Goal: Task Accomplishment & Management: Manage account settings

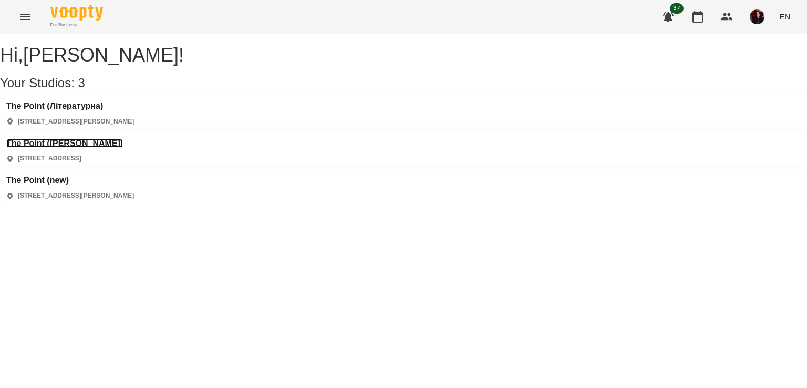
click at [123, 139] on h3 "The Point ([PERSON_NAME])" at bounding box center [64, 143] width 117 height 9
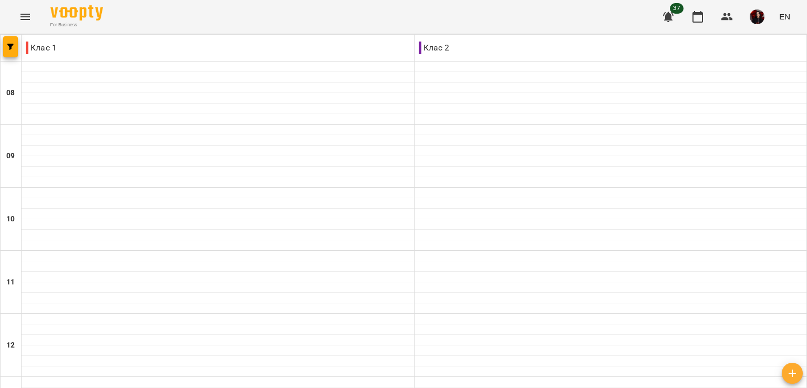
scroll to position [500, 0]
type input "**********"
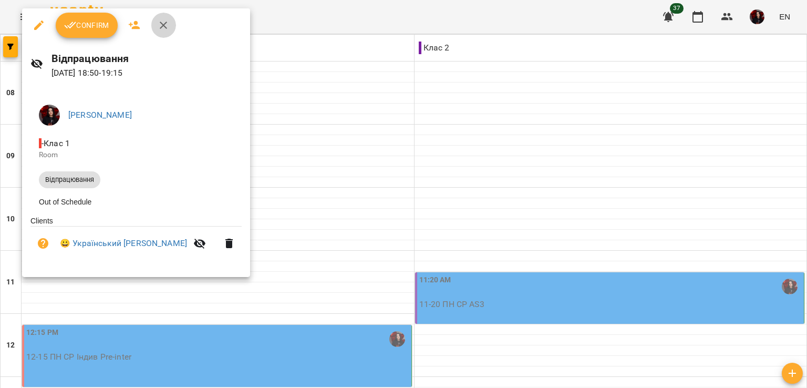
click at [163, 26] on icon "button" at bounding box center [163, 25] width 13 height 13
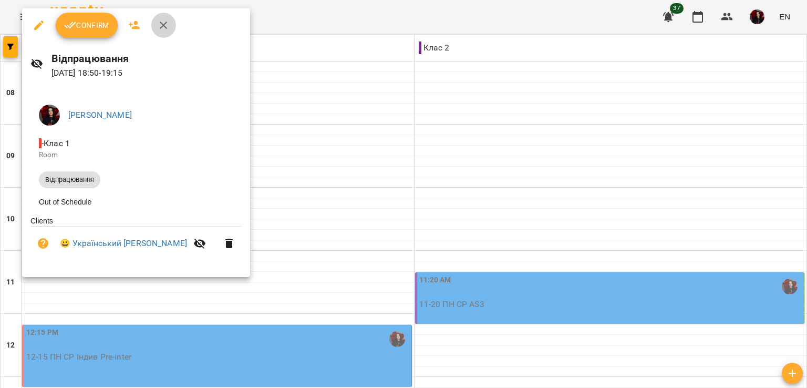
click at [162, 30] on icon "button" at bounding box center [163, 25] width 13 height 13
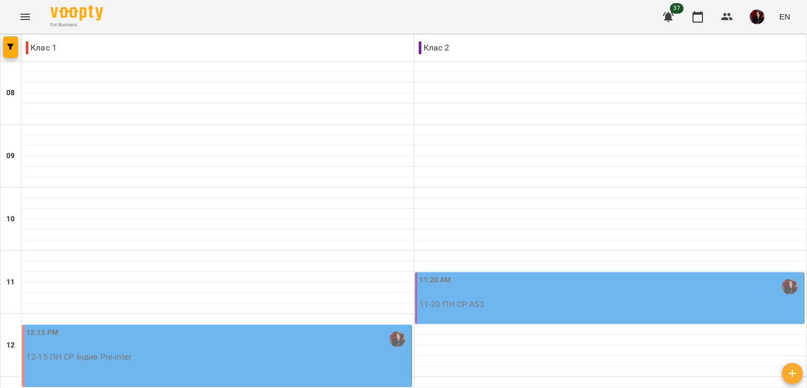
drag, startPoint x: 222, startPoint y: 96, endPoint x: 217, endPoint y: 92, distance: 6.3
type input "**********"
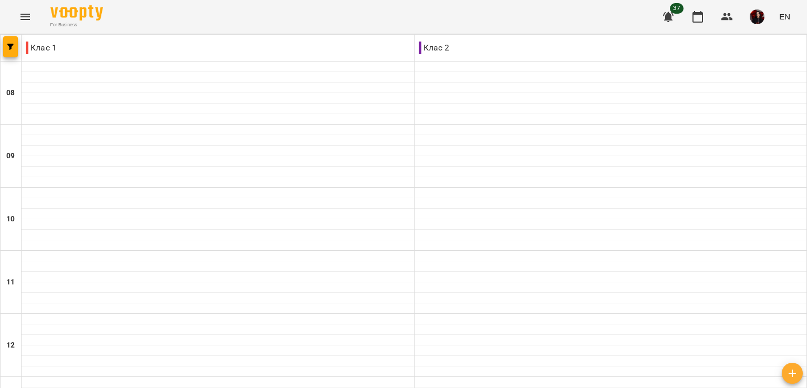
scroll to position [500, 0]
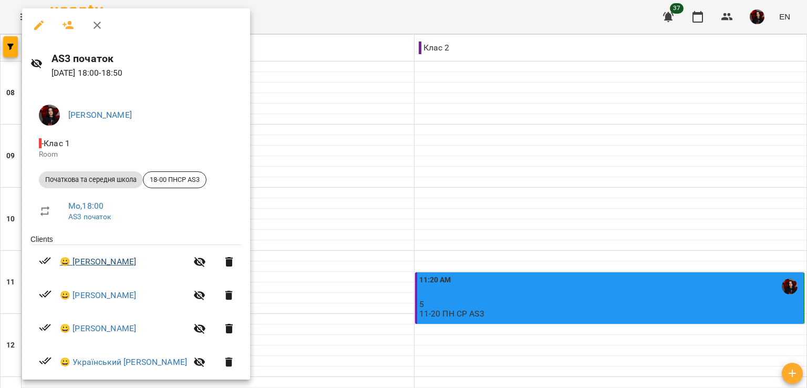
scroll to position [50, 0]
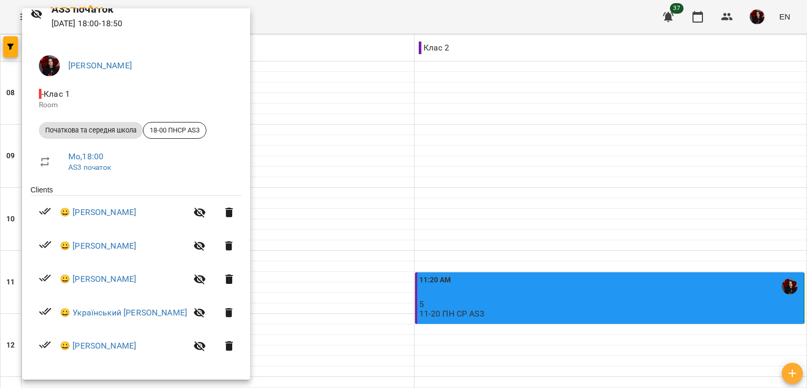
click at [324, 279] on div at bounding box center [403, 194] width 807 height 388
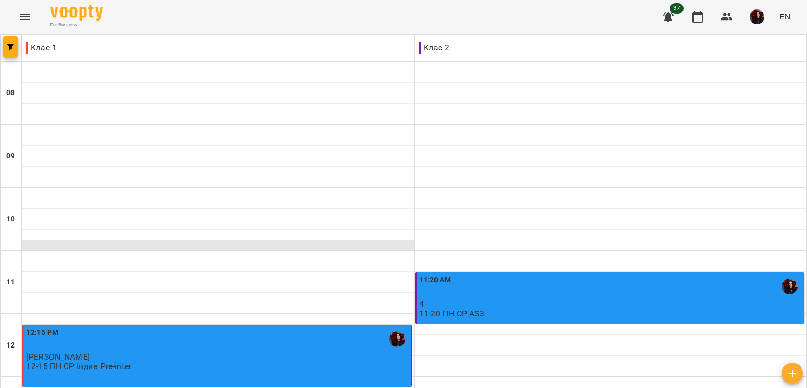
scroll to position [500, 0]
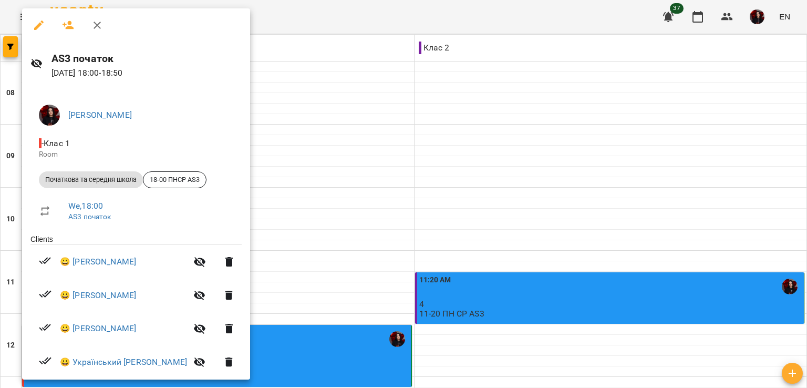
scroll to position [50, 0]
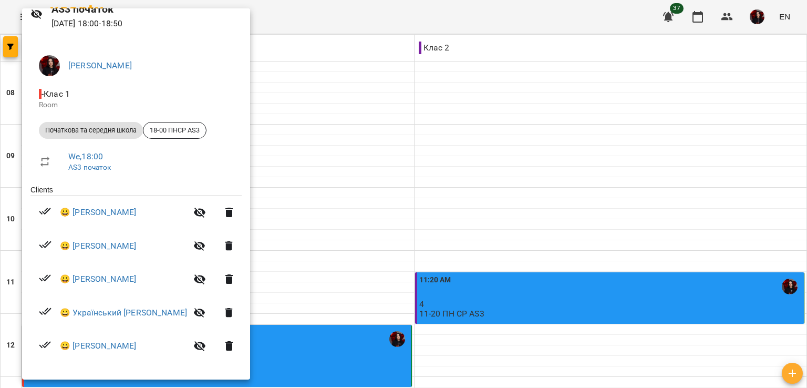
click at [357, 305] on div at bounding box center [403, 194] width 807 height 388
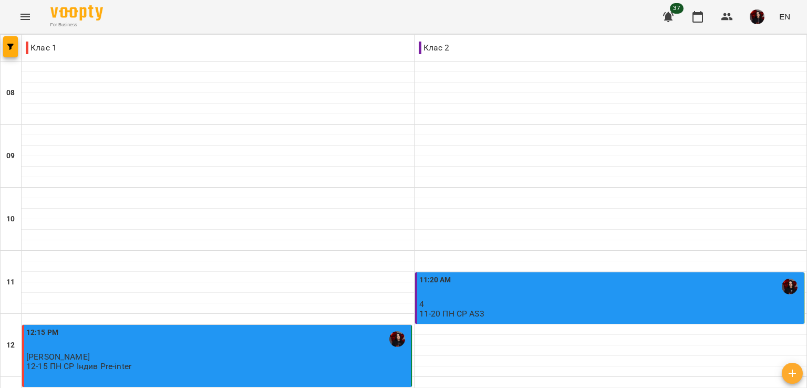
type input "**********"
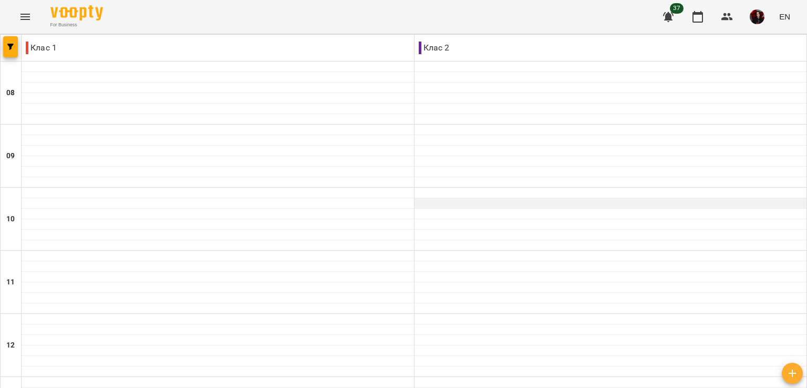
scroll to position [500, 0]
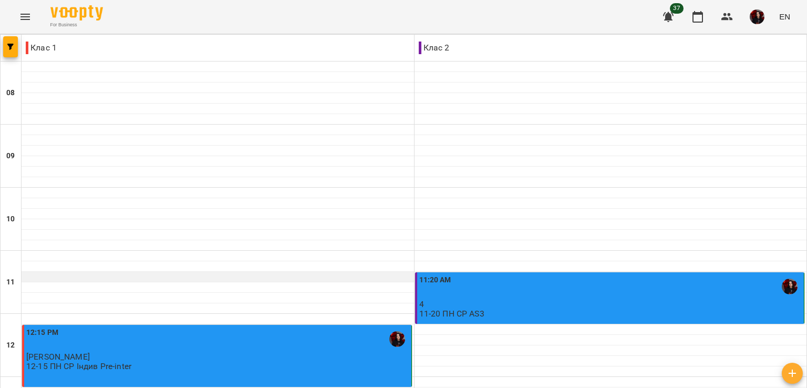
scroll to position [480, 0]
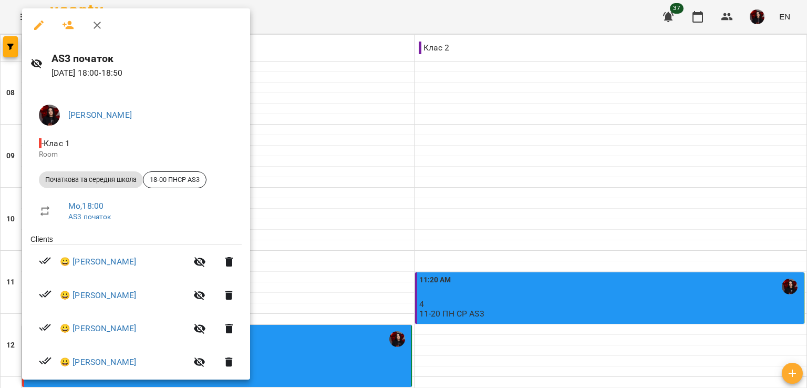
scroll to position [84, 0]
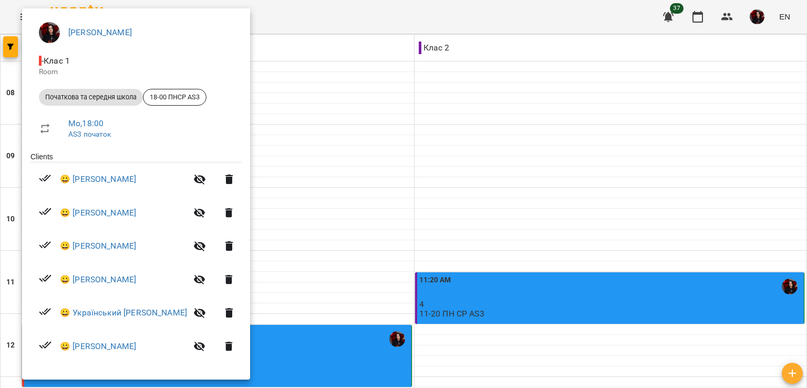
click at [351, 291] on div at bounding box center [403, 194] width 807 height 388
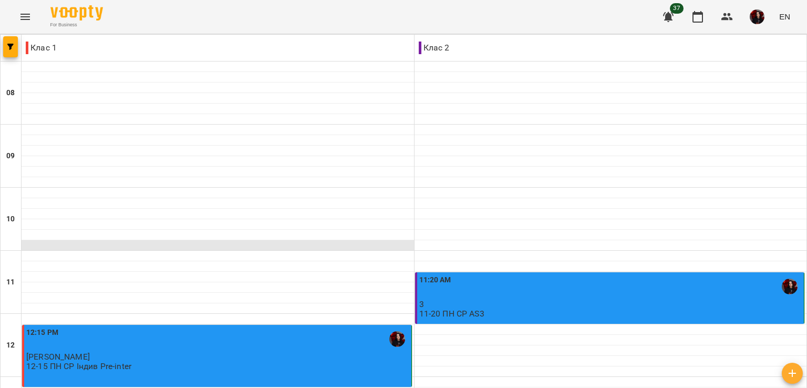
scroll to position [500, 0]
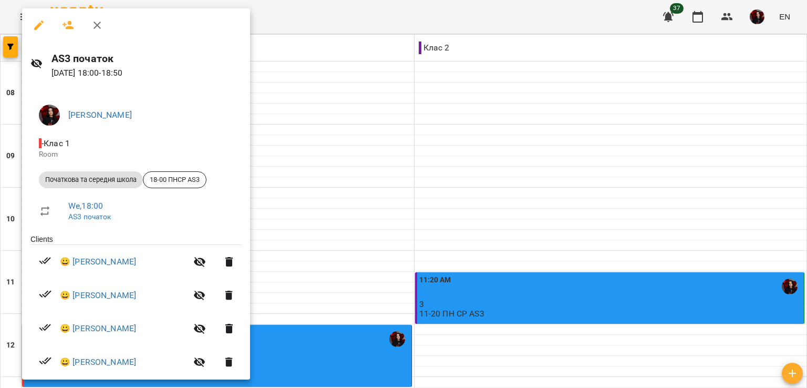
scroll to position [84, 0]
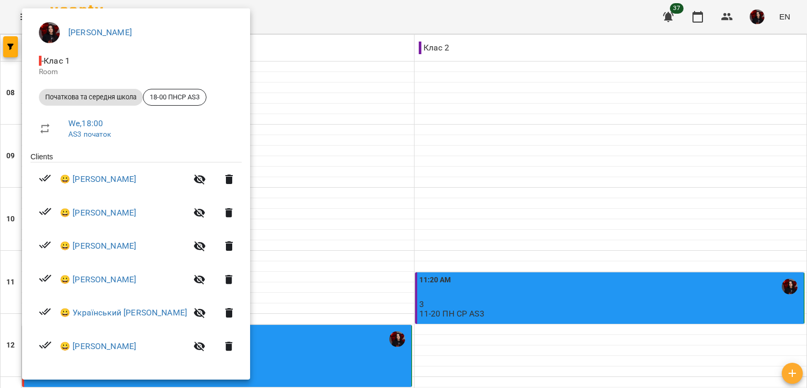
click at [387, 284] on div at bounding box center [403, 194] width 807 height 388
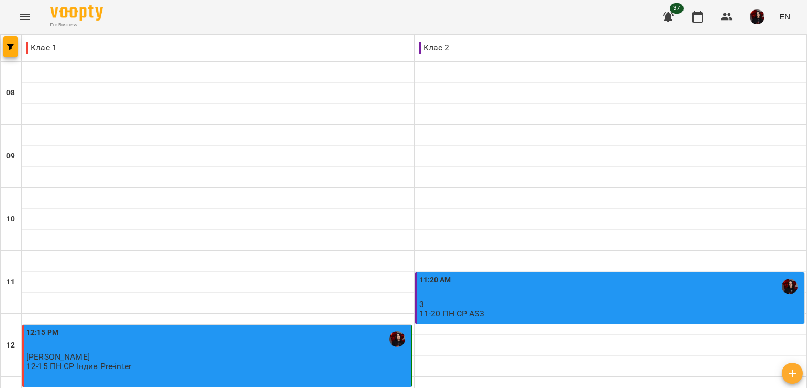
type input "**********"
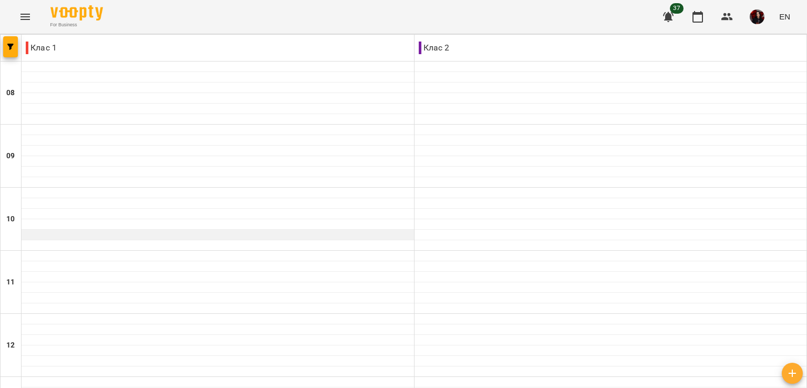
scroll to position [500, 0]
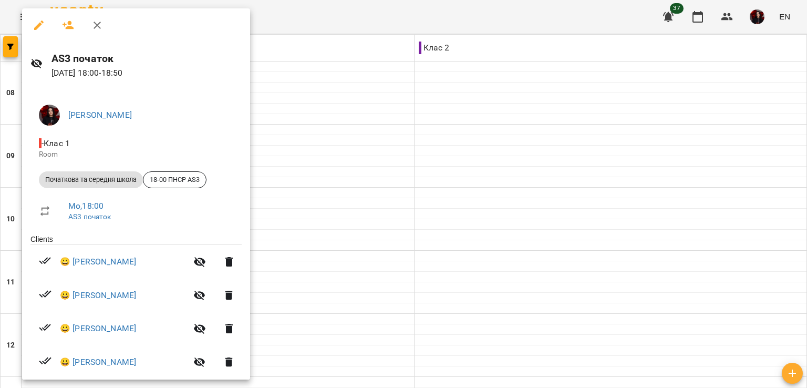
scroll to position [76, 0]
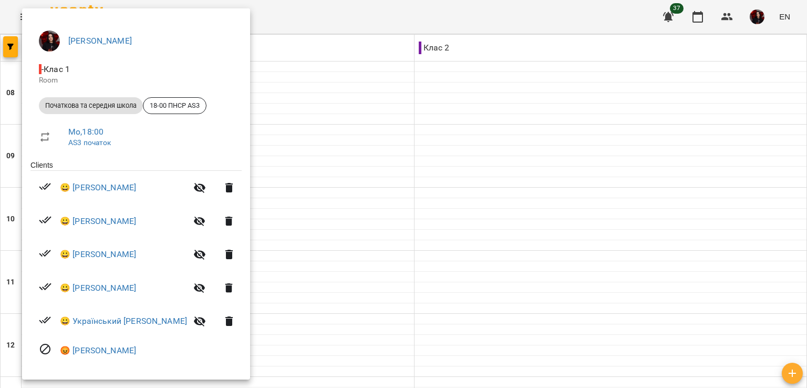
click at [335, 287] on div at bounding box center [403, 194] width 807 height 388
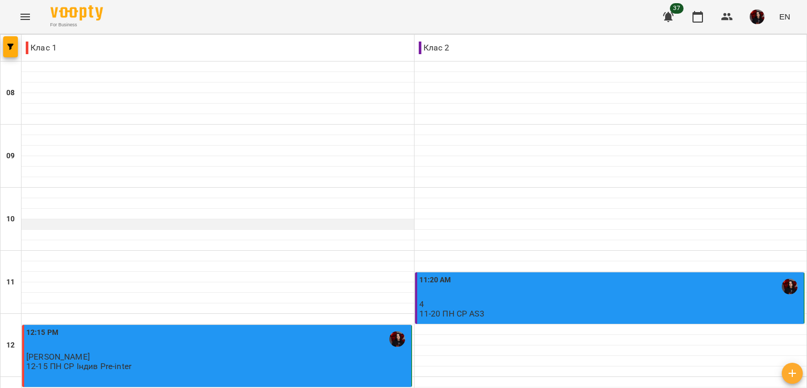
scroll to position [462, 0]
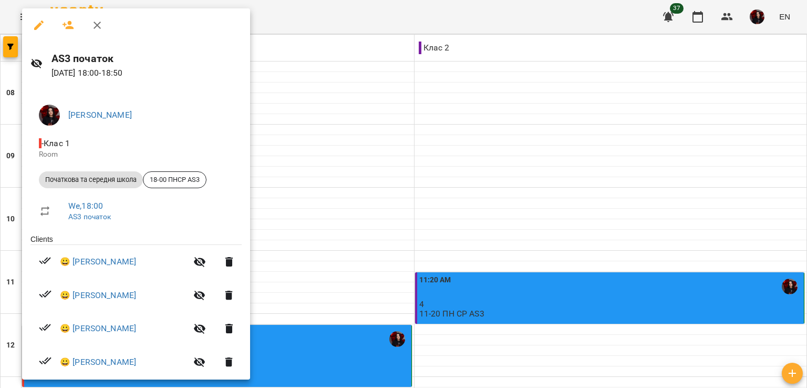
scroll to position [84, 0]
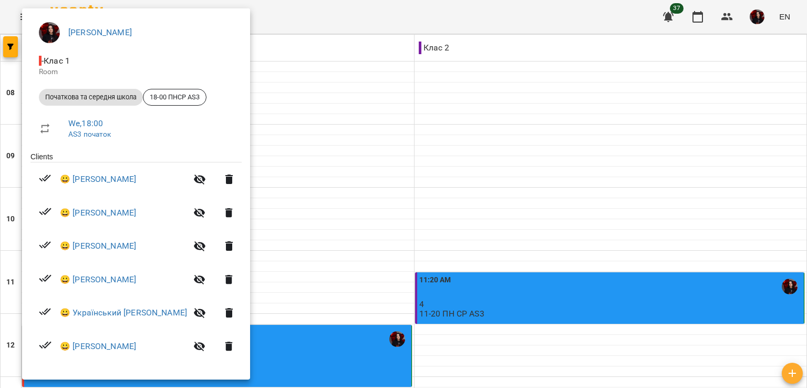
click at [371, 251] on div at bounding box center [403, 194] width 807 height 388
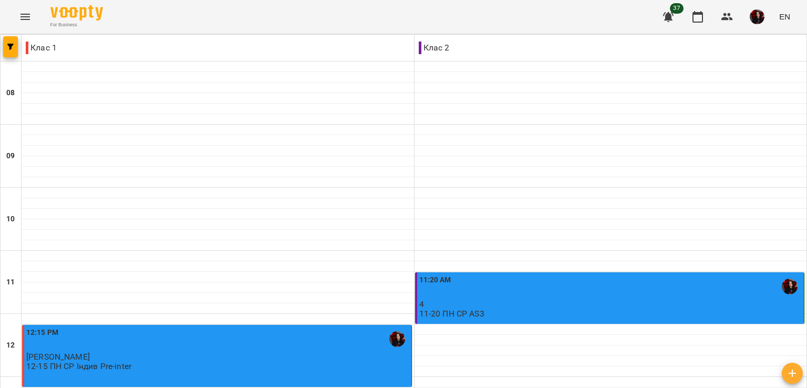
type input "**********"
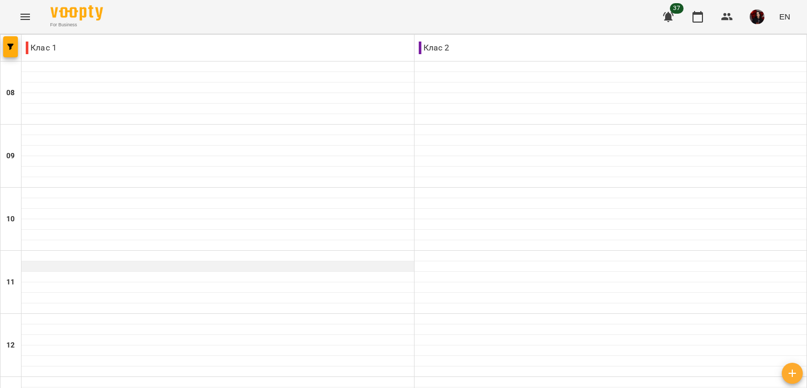
scroll to position [500, 0]
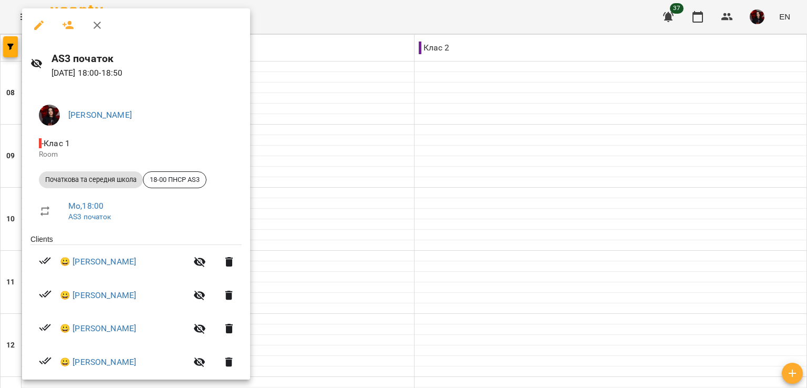
scroll to position [84, 0]
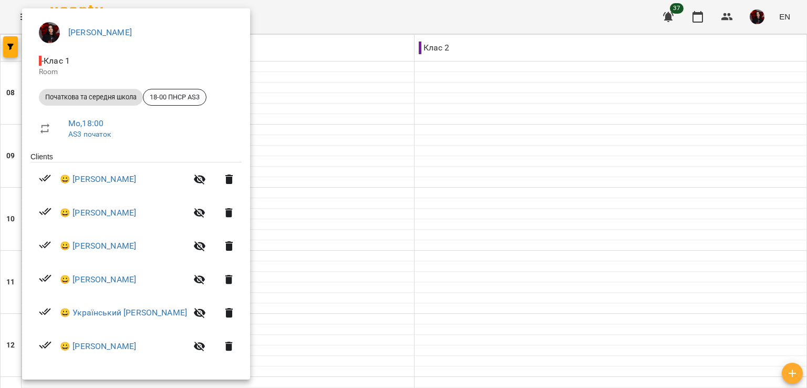
click at [304, 279] on div at bounding box center [403, 194] width 807 height 388
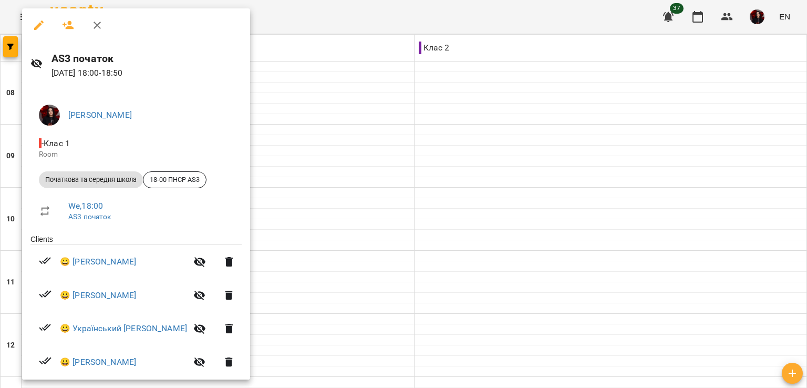
scroll to position [42, 0]
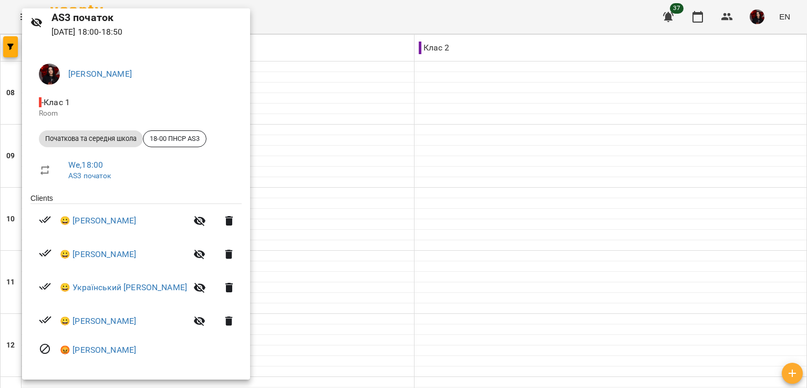
click at [309, 306] on div at bounding box center [403, 194] width 807 height 388
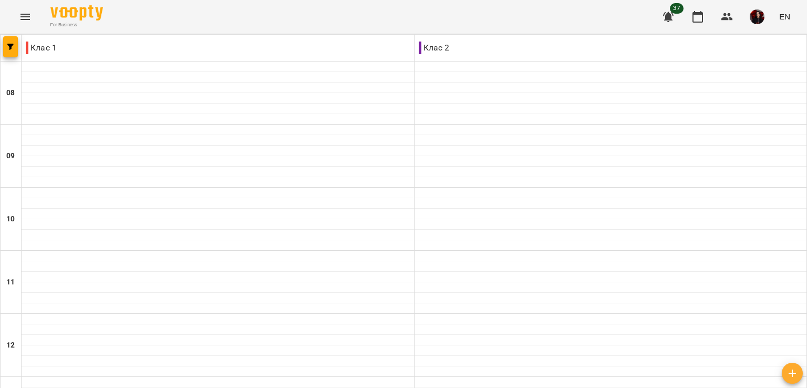
type input "**********"
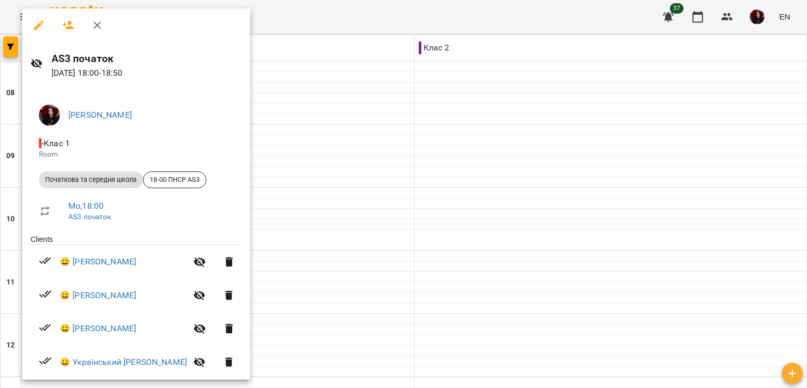
scroll to position [50, 0]
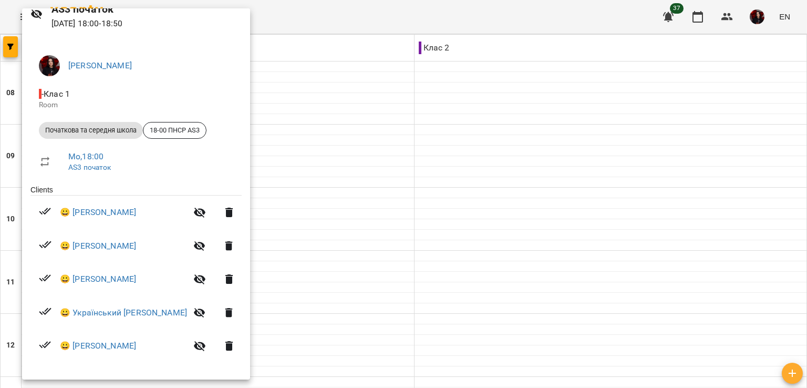
click at [322, 309] on div at bounding box center [403, 194] width 807 height 388
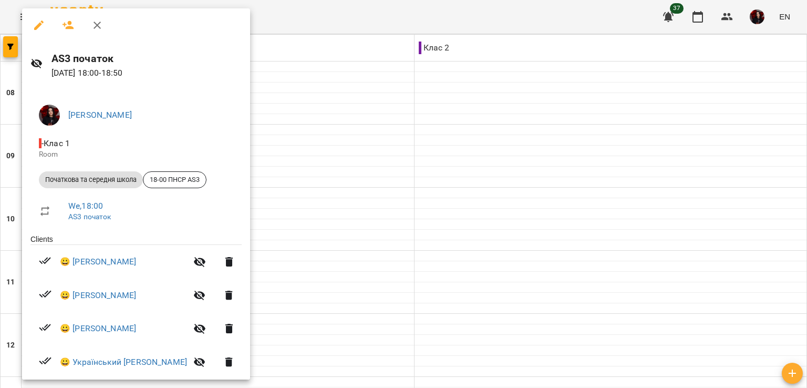
scroll to position [84, 0]
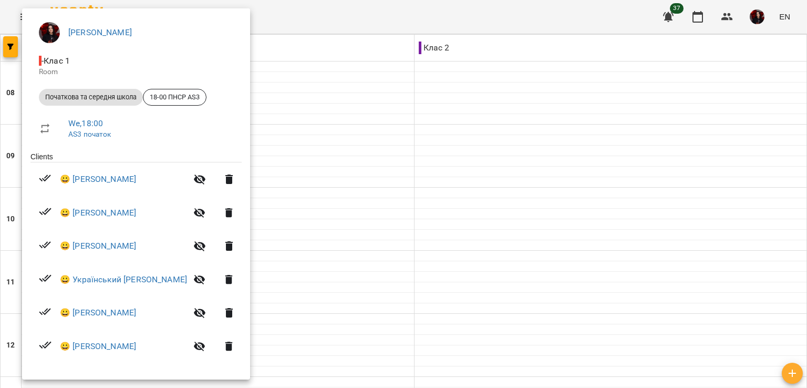
click at [339, 363] on div at bounding box center [403, 194] width 807 height 388
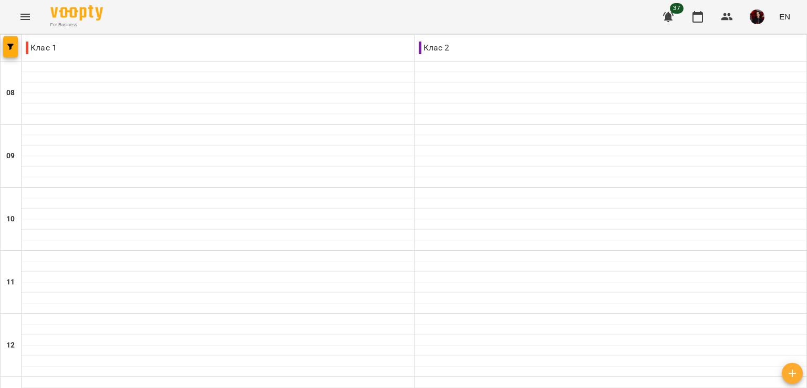
type input "**********"
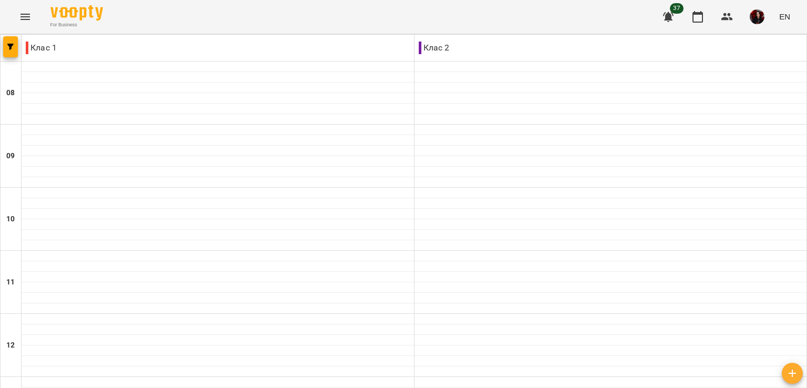
type input "**********"
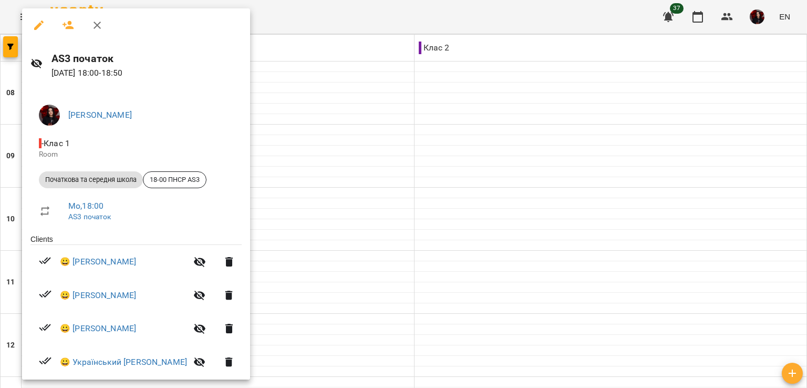
scroll to position [50, 0]
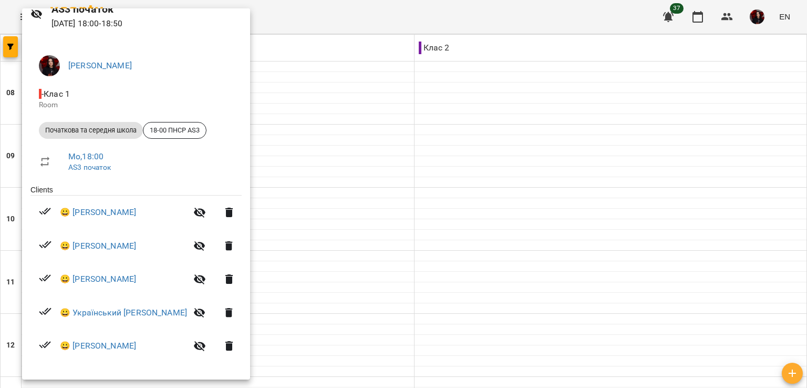
click at [319, 324] on div at bounding box center [403, 194] width 807 height 388
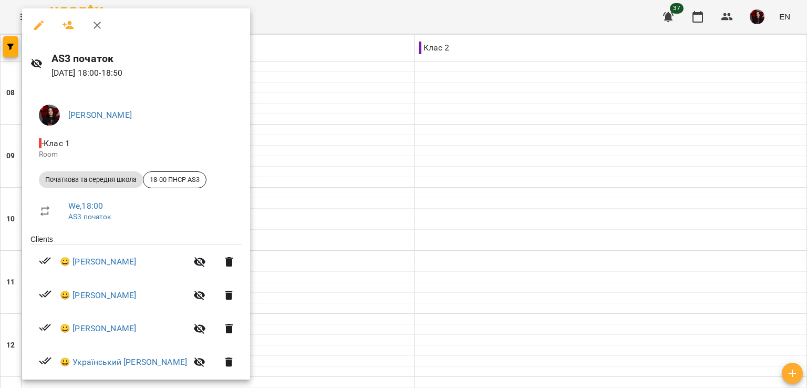
scroll to position [84, 0]
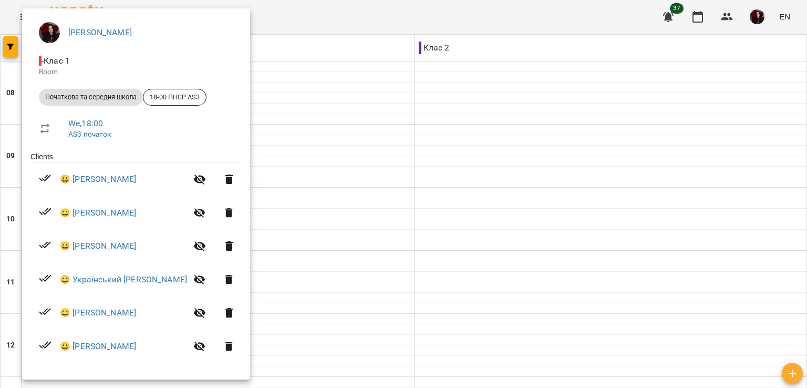
click at [467, 367] on div at bounding box center [403, 194] width 807 height 388
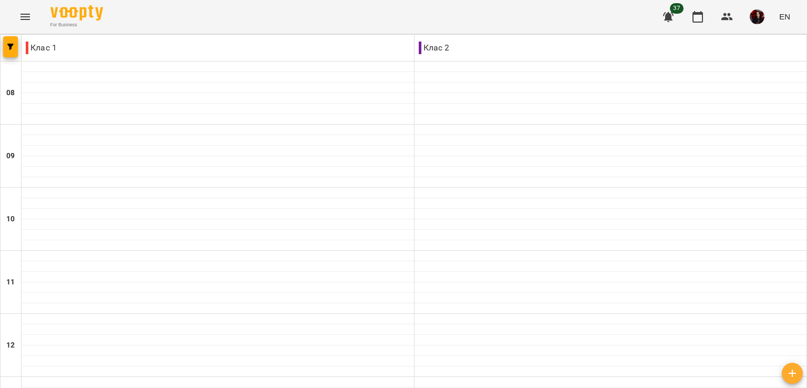
type input "**********"
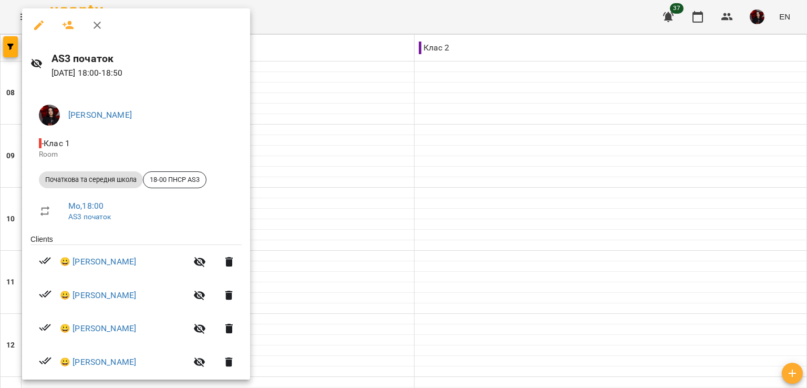
scroll to position [84, 0]
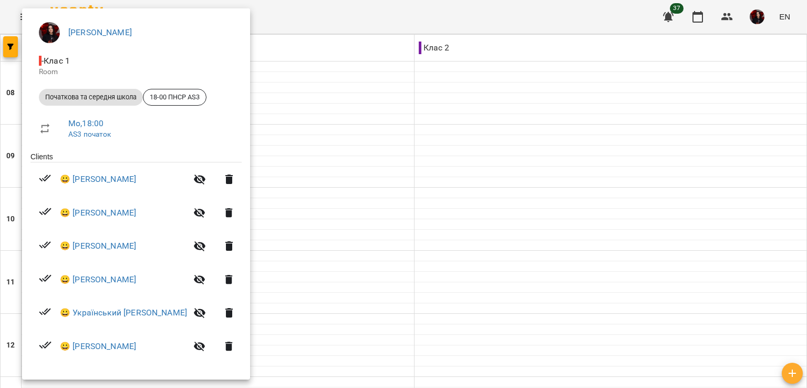
click at [320, 342] on div at bounding box center [403, 194] width 807 height 388
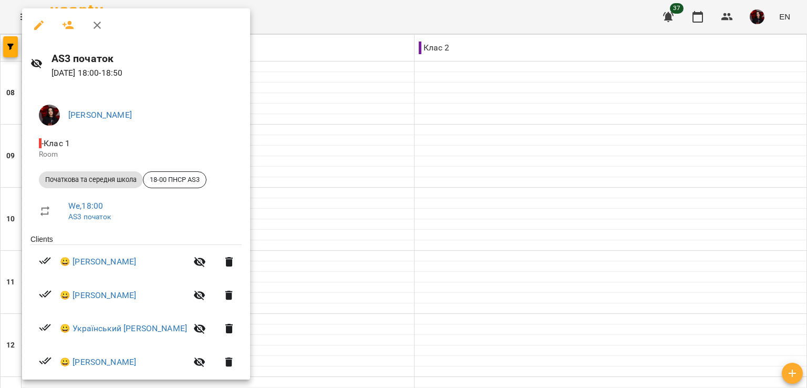
scroll to position [42, 0]
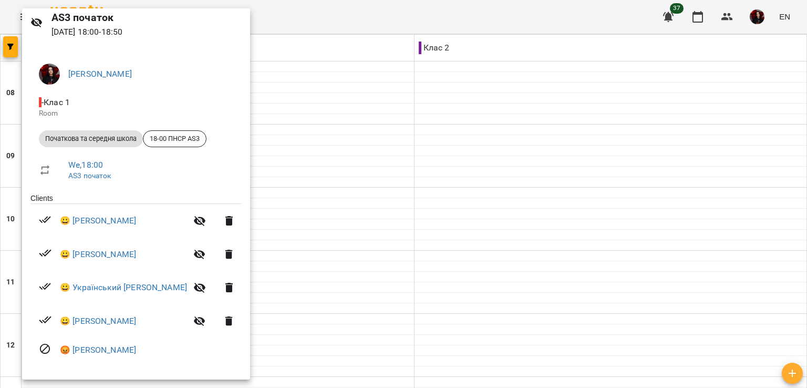
click at [473, 368] on div at bounding box center [403, 194] width 807 height 388
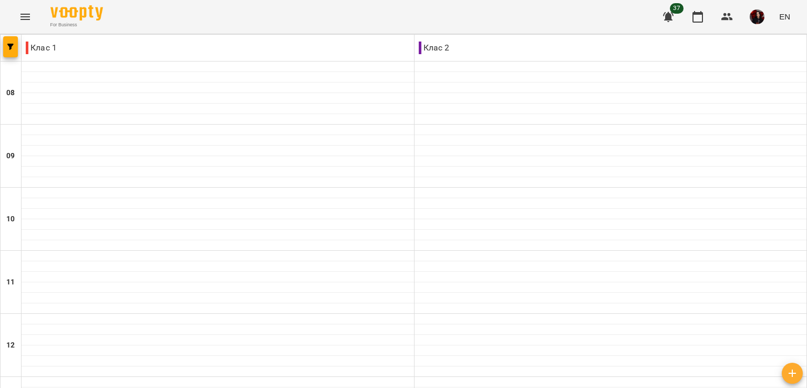
type input "**********"
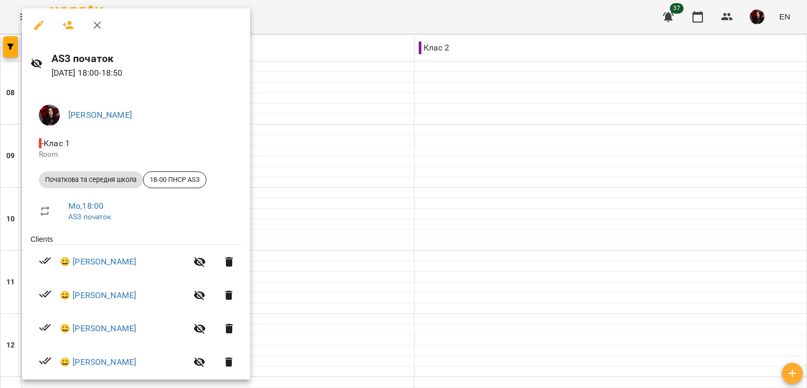
scroll to position [76, 0]
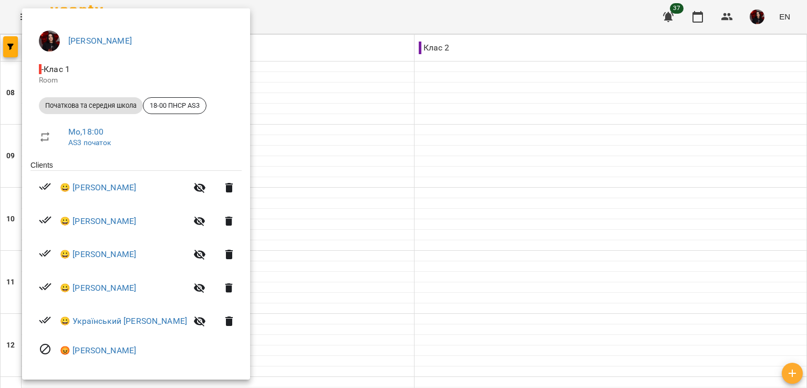
click at [334, 358] on div at bounding box center [403, 194] width 807 height 388
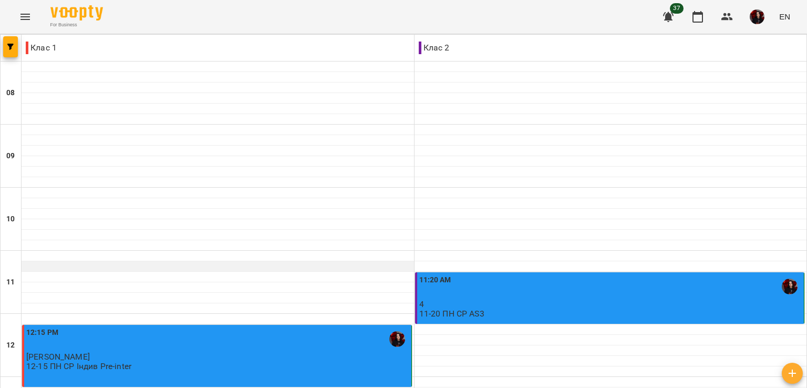
scroll to position [439, 0]
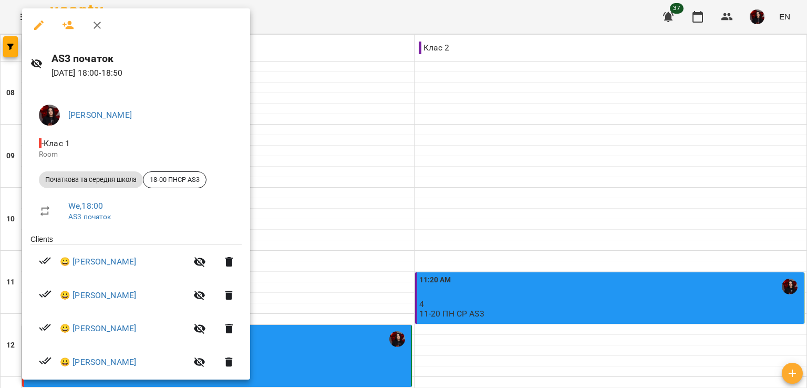
scroll to position [84, 0]
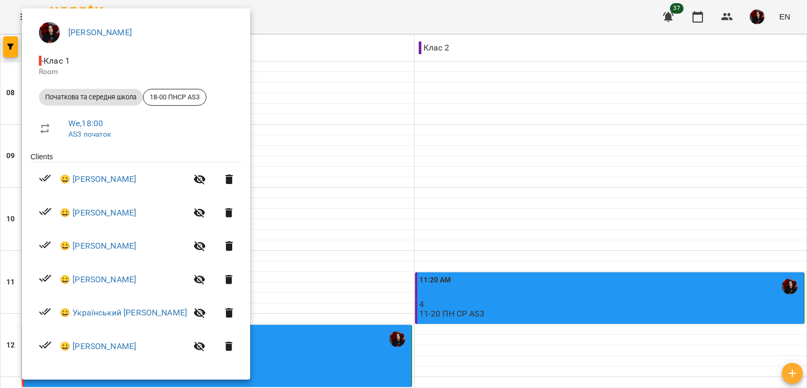
click at [481, 368] on div at bounding box center [403, 194] width 807 height 388
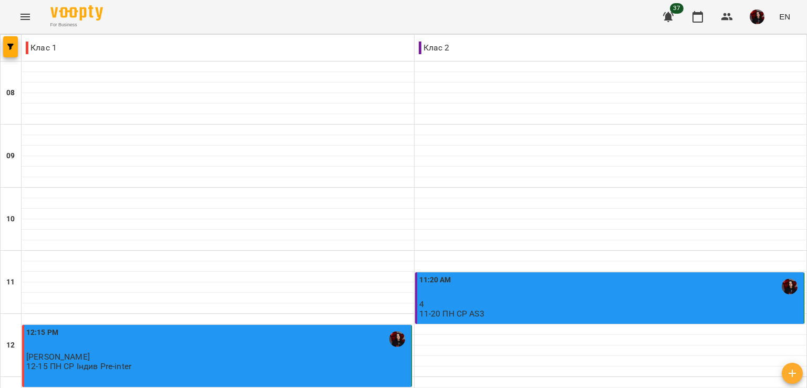
type input "**********"
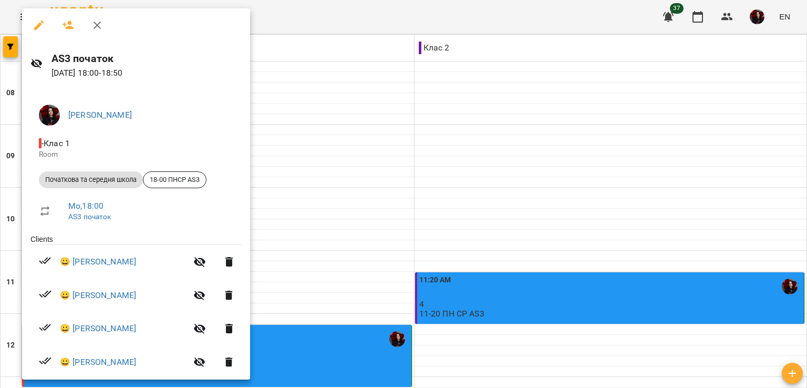
scroll to position [84, 0]
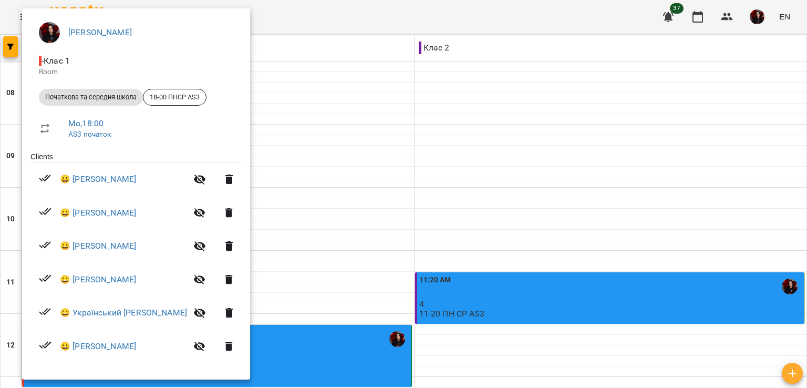
click at [342, 291] on div at bounding box center [403, 194] width 807 height 388
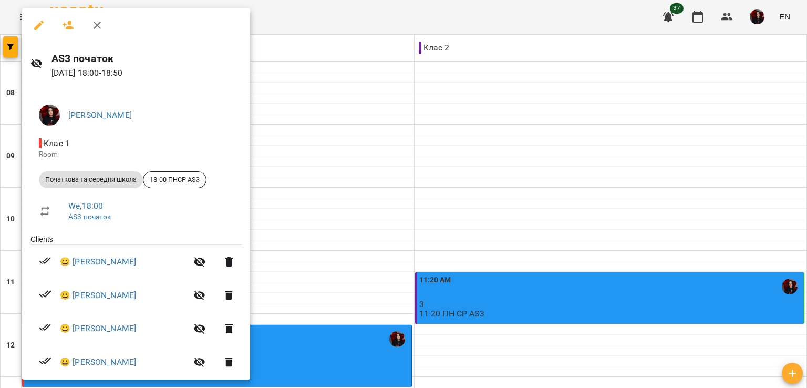
scroll to position [84, 0]
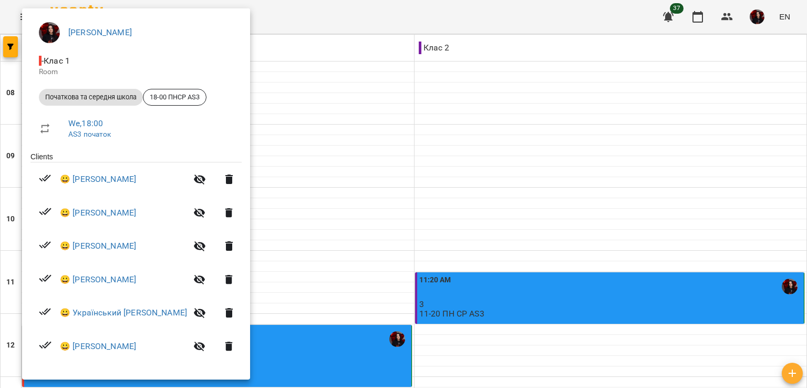
click at [453, 335] on div at bounding box center [403, 194] width 807 height 388
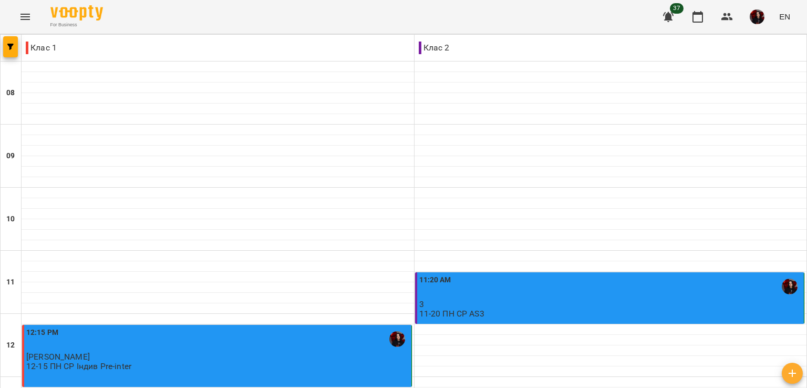
type input "**********"
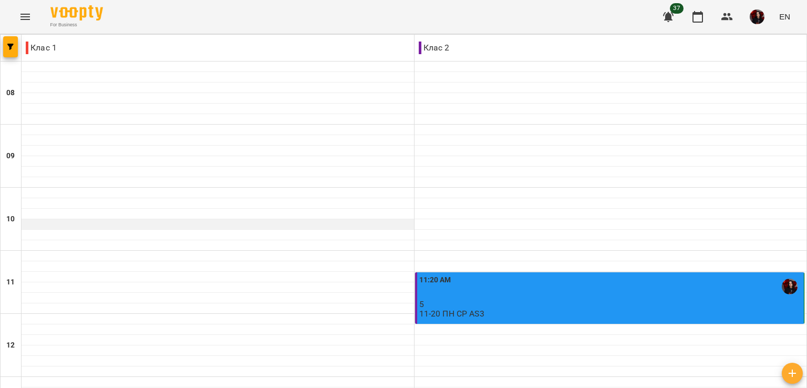
scroll to position [500, 0]
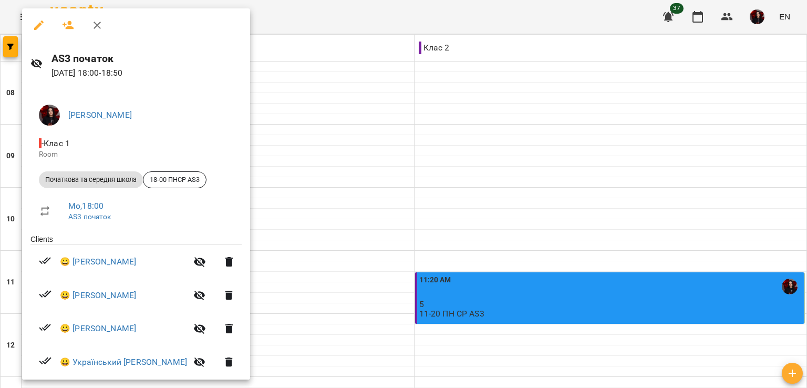
scroll to position [50, 0]
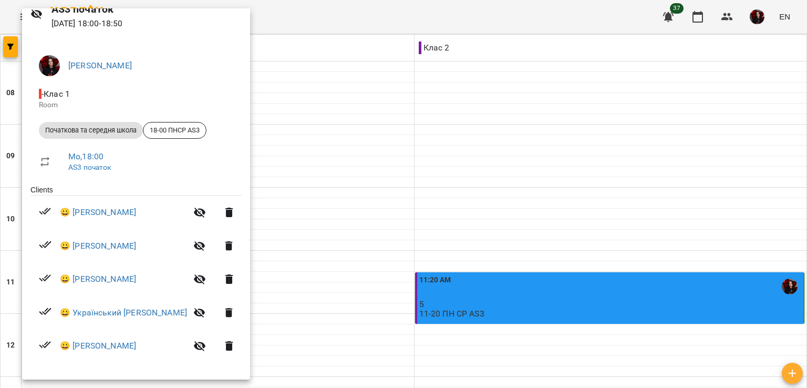
click at [346, 298] on div at bounding box center [403, 194] width 807 height 388
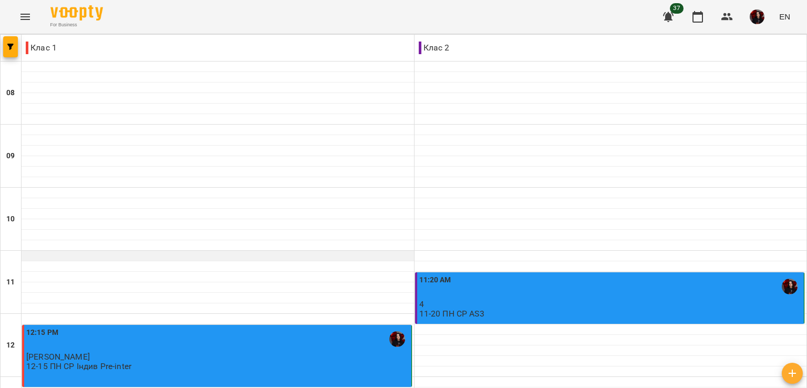
scroll to position [500, 0]
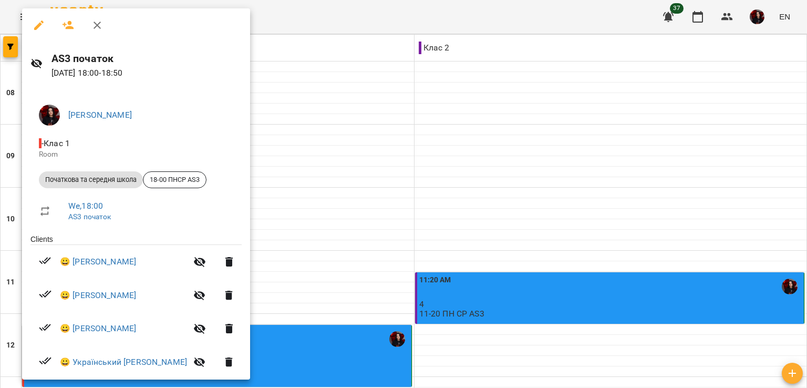
scroll to position [50, 0]
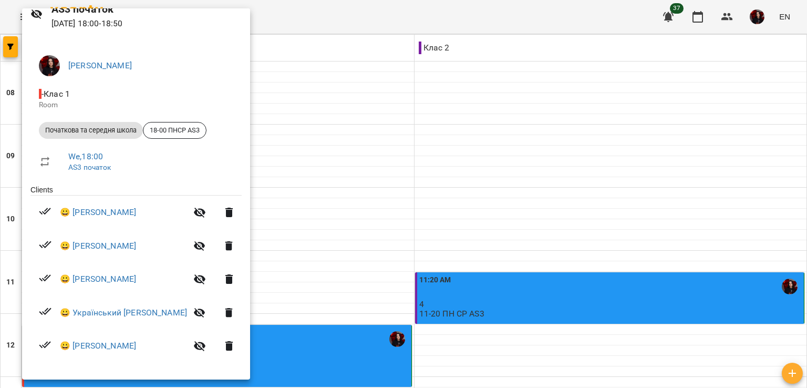
click at [442, 304] on div at bounding box center [403, 194] width 807 height 388
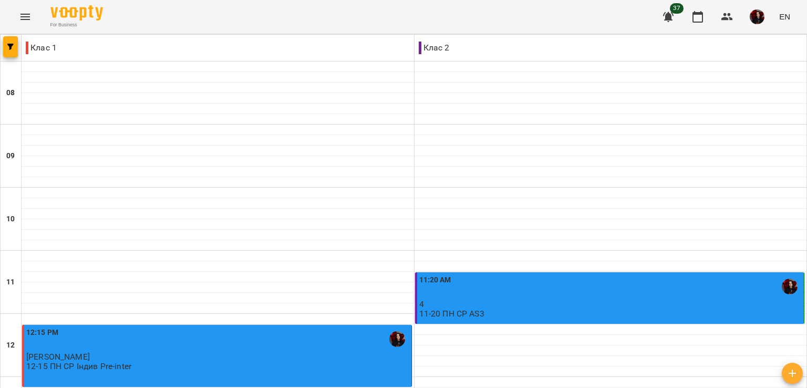
scroll to position [475, 0]
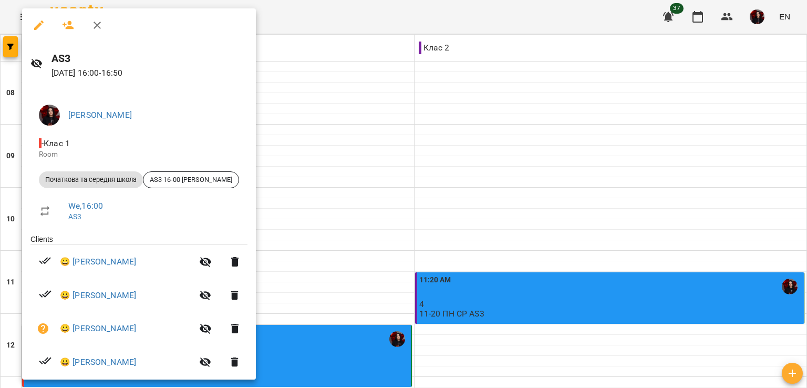
scroll to position [42, 0]
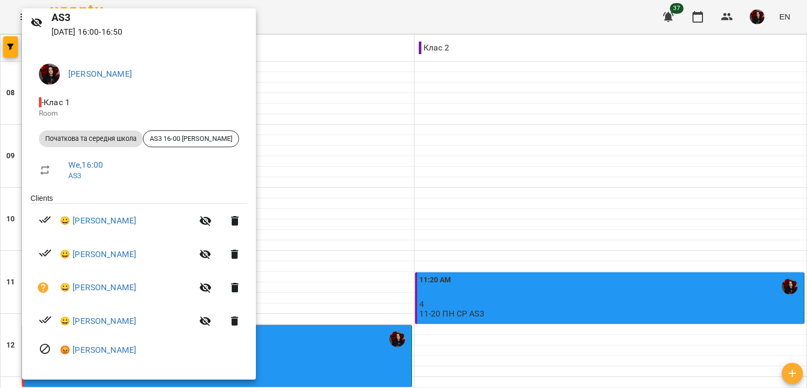
click at [420, 326] on div at bounding box center [403, 194] width 807 height 388
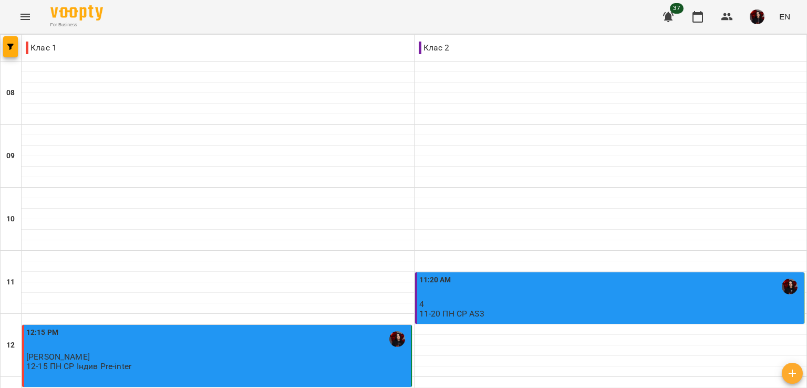
scroll to position [184, 0]
click at [312, 327] on div "12:15 PM [PERSON_NAME] 12-15 ПН СР Індив Pre-inter" at bounding box center [217, 349] width 383 height 45
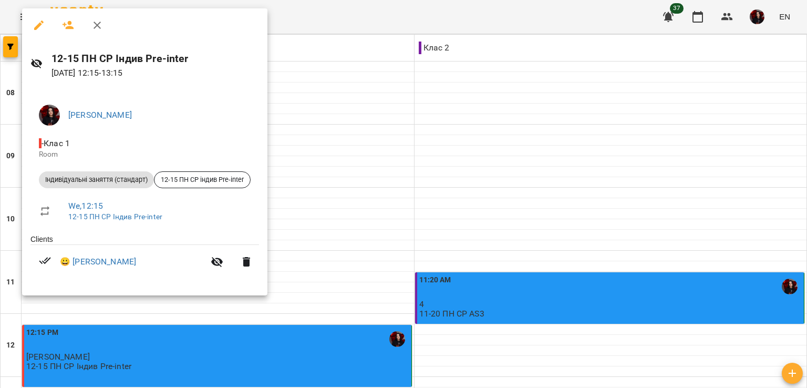
click at [323, 226] on div at bounding box center [403, 194] width 807 height 388
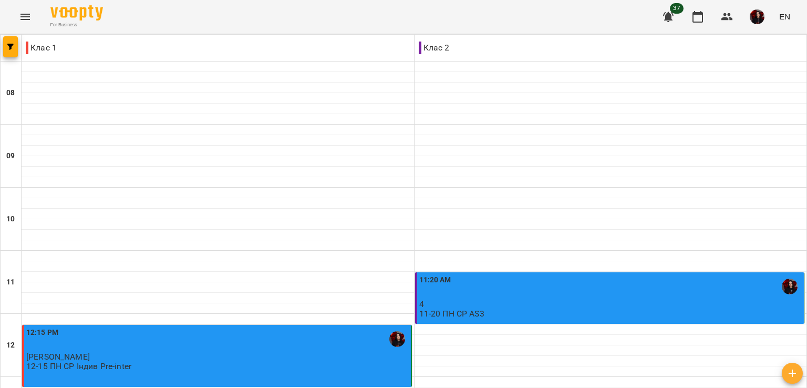
scroll to position [500, 0]
type input "**********"
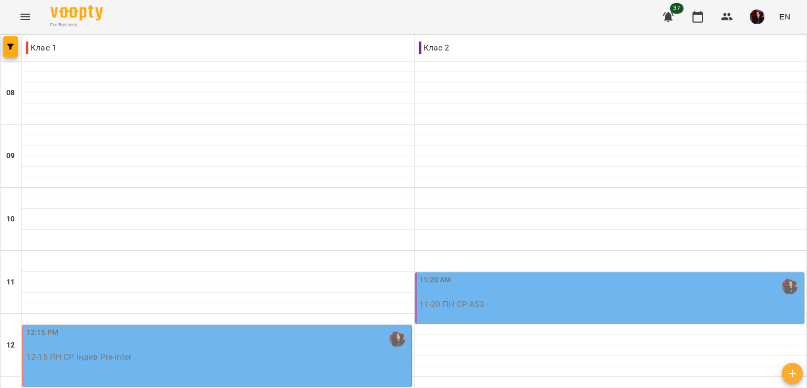
type input "**********"
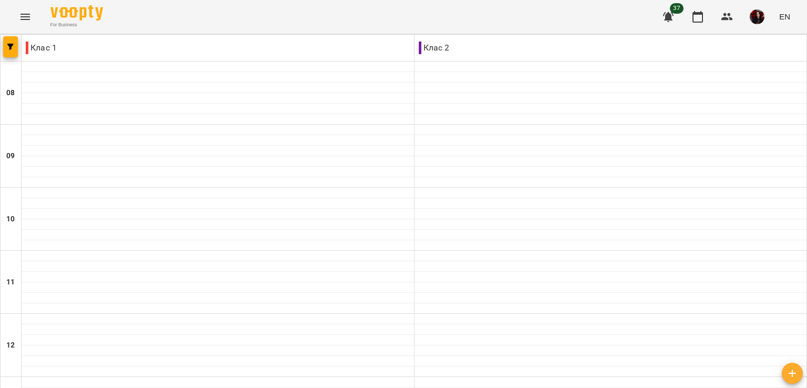
type input "**********"
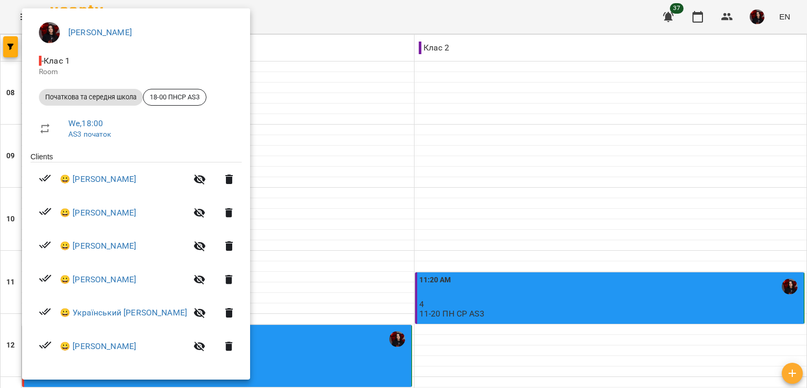
scroll to position [0, 0]
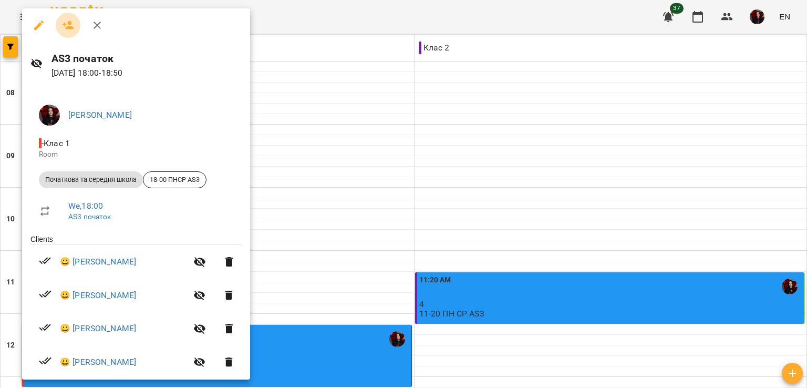
click at [74, 30] on icon "button" at bounding box center [68, 25] width 13 height 13
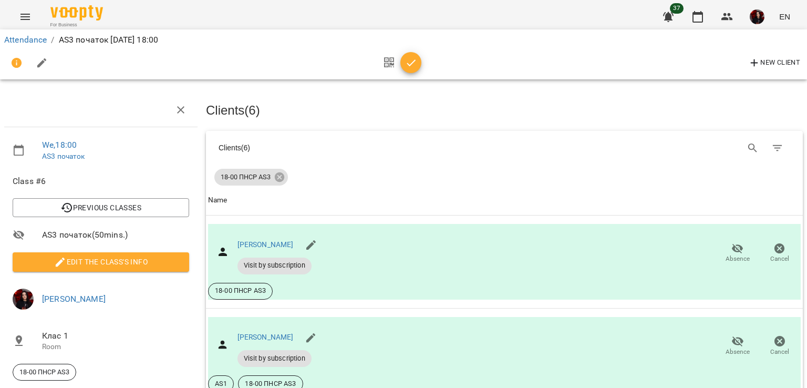
click at [413, 65] on icon "button" at bounding box center [411, 63] width 13 height 13
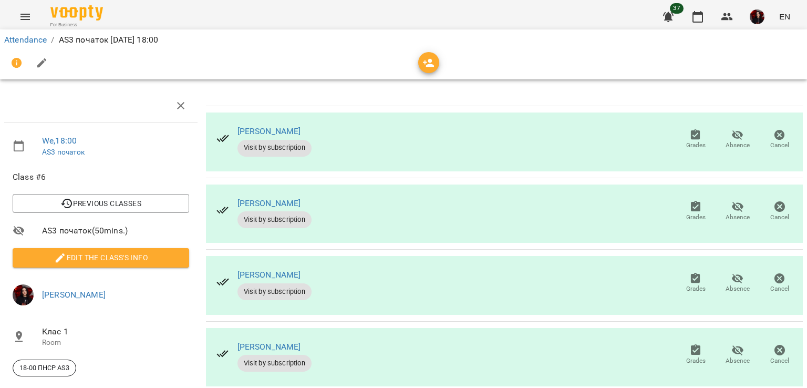
scroll to position [169, 0]
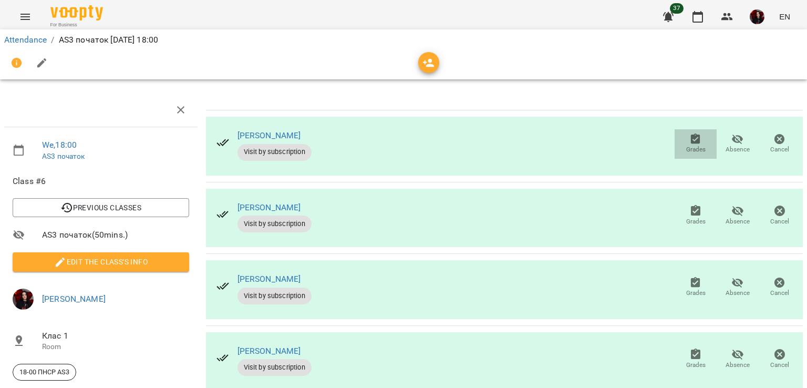
click at [697, 137] on span "Grades" at bounding box center [695, 143] width 29 height 21
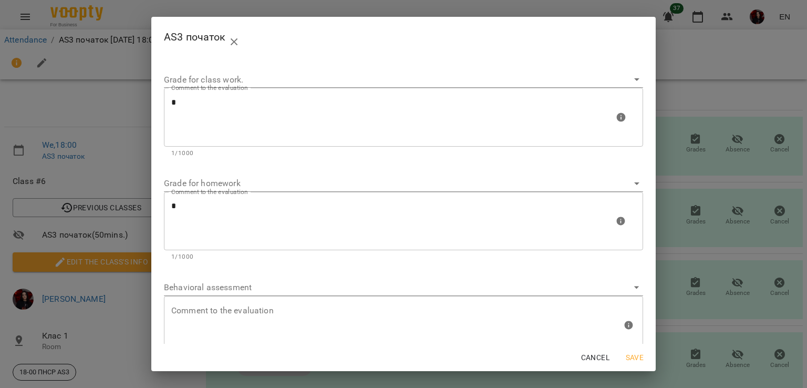
click at [684, 78] on div "AS3 початок Grade for class work. Comment to the evaluation * Comment to the ev…" at bounding box center [403, 194] width 807 height 388
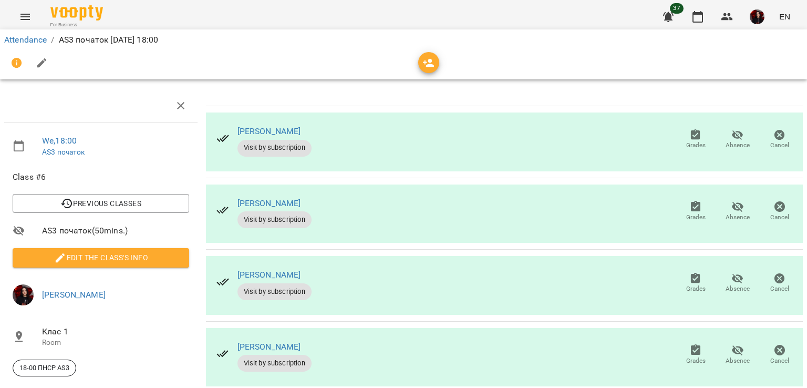
scroll to position [70, 0]
click at [689, 200] on icon "button" at bounding box center [695, 206] width 13 height 13
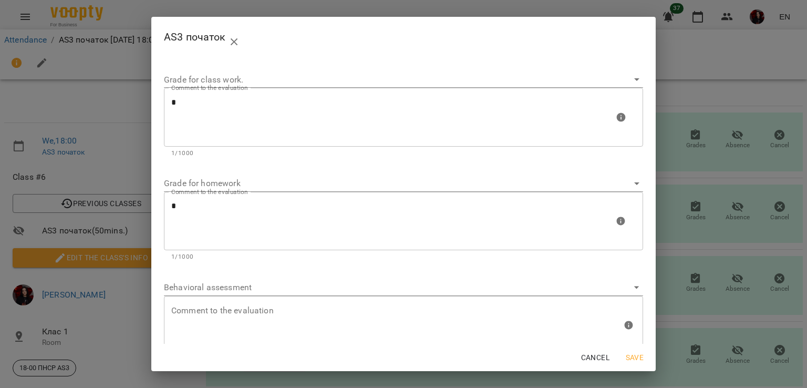
click at [702, 37] on div "AS3 початок Grade for class work. Comment to the evaluation * Comment to the ev…" at bounding box center [403, 194] width 807 height 388
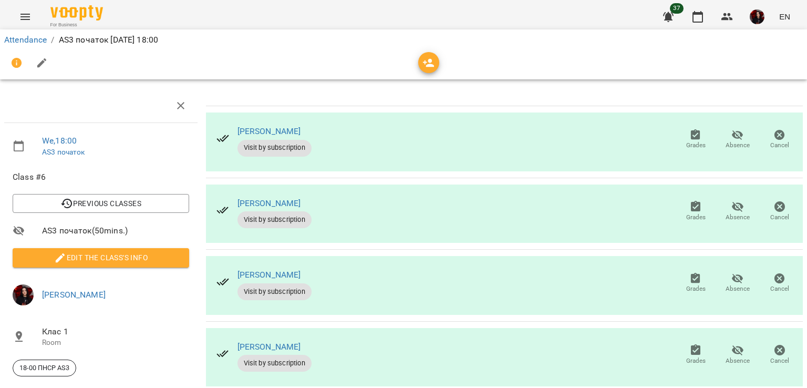
click at [681, 272] on span "Grades" at bounding box center [695, 282] width 29 height 21
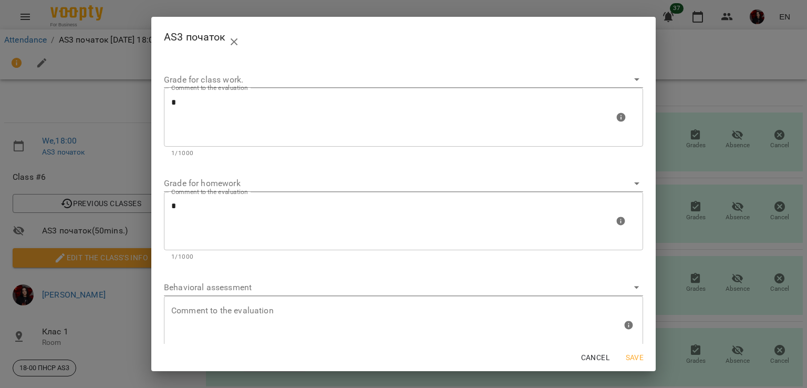
click at [730, 20] on div "AS3 початок Grade for class work. Comment to the evaluation * Comment to the ev…" at bounding box center [403, 194] width 807 height 388
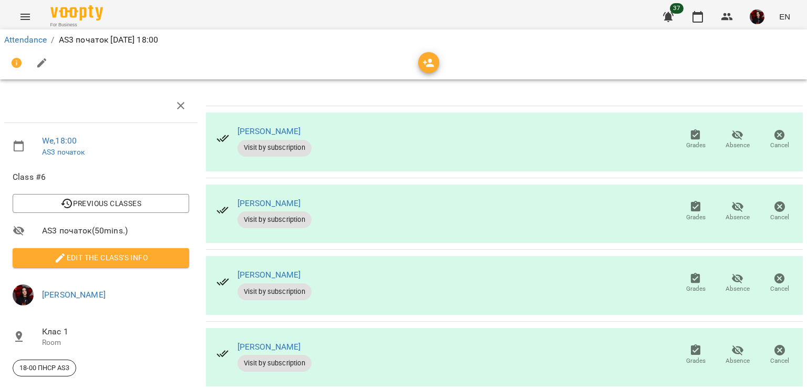
scroll to position [169, 0]
click at [691, 344] on icon "button" at bounding box center [695, 349] width 9 height 11
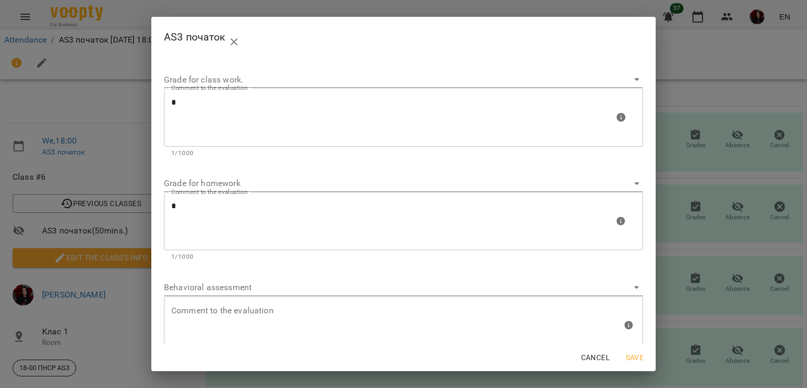
click at [711, 32] on div "AS3 початок Grade for class work. Comment to the evaluation * Comment to the ev…" at bounding box center [403, 194] width 807 height 388
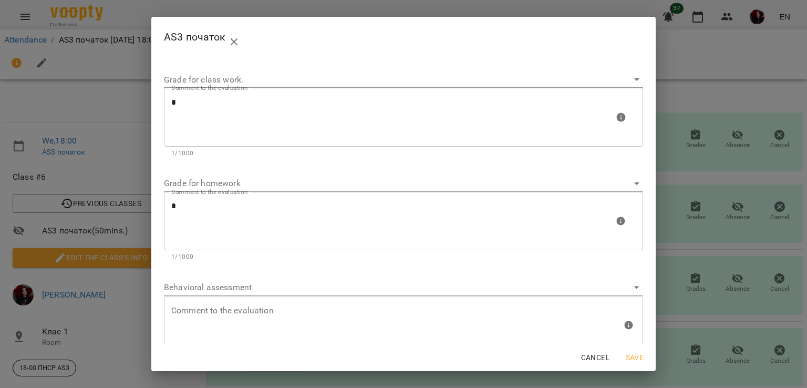
click at [684, 58] on div "AS3 початок Grade for class work. Comment to the evaluation * Comment to the ev…" at bounding box center [403, 194] width 807 height 388
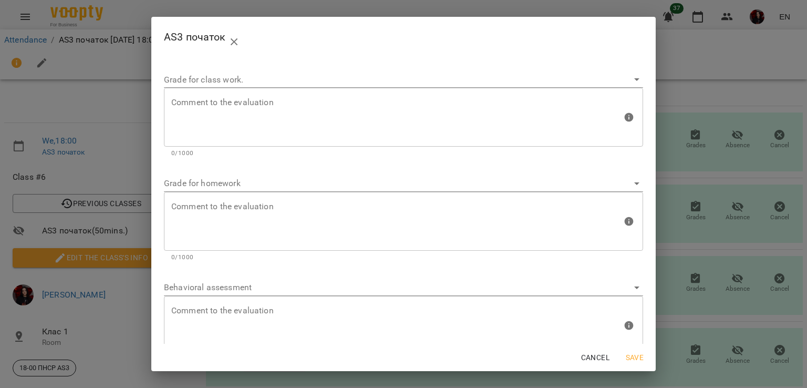
click at [712, 153] on div "AS3 початок Grade for class work. Comment to the evaluation Comment to the eval…" at bounding box center [403, 194] width 807 height 388
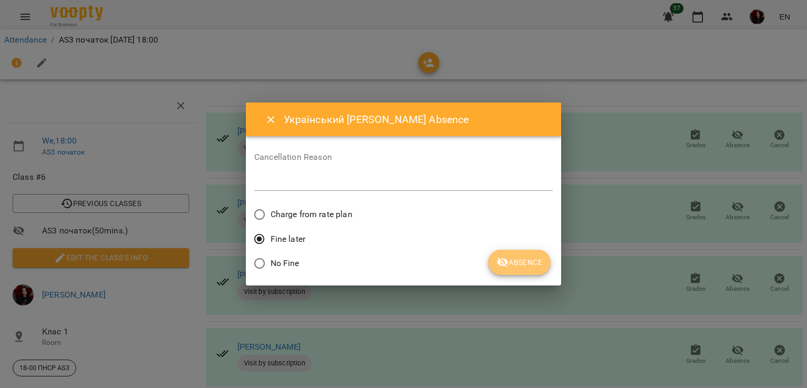
click at [511, 261] on span "Absence" at bounding box center [519, 262] width 46 height 13
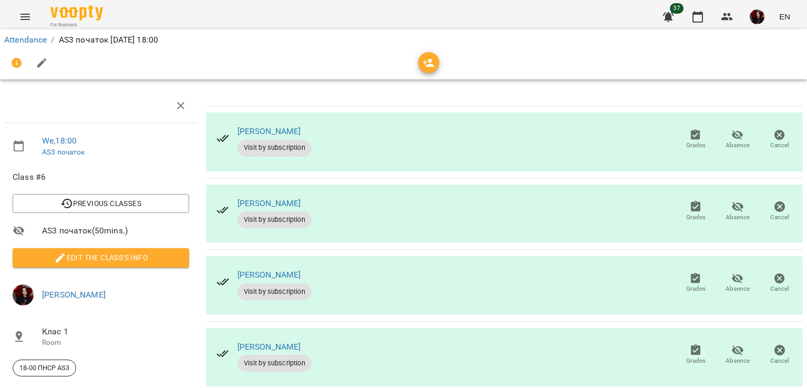
scroll to position [0, 0]
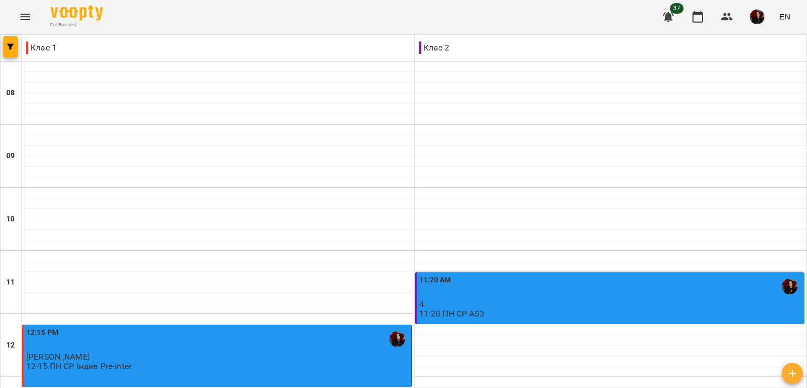
scroll to position [370, 0]
type input "**********"
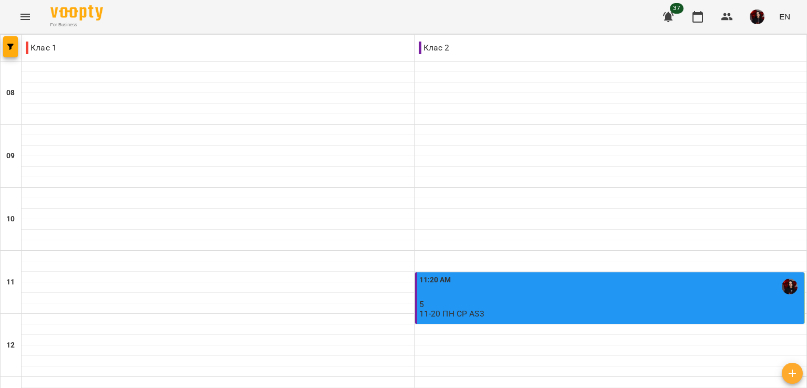
type input "**********"
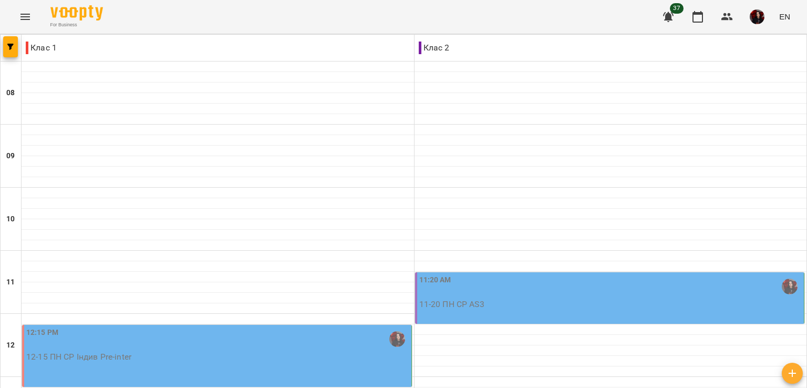
scroll to position [500, 0]
